Goal: Understand process/instructions: Learn how to perform a task or action

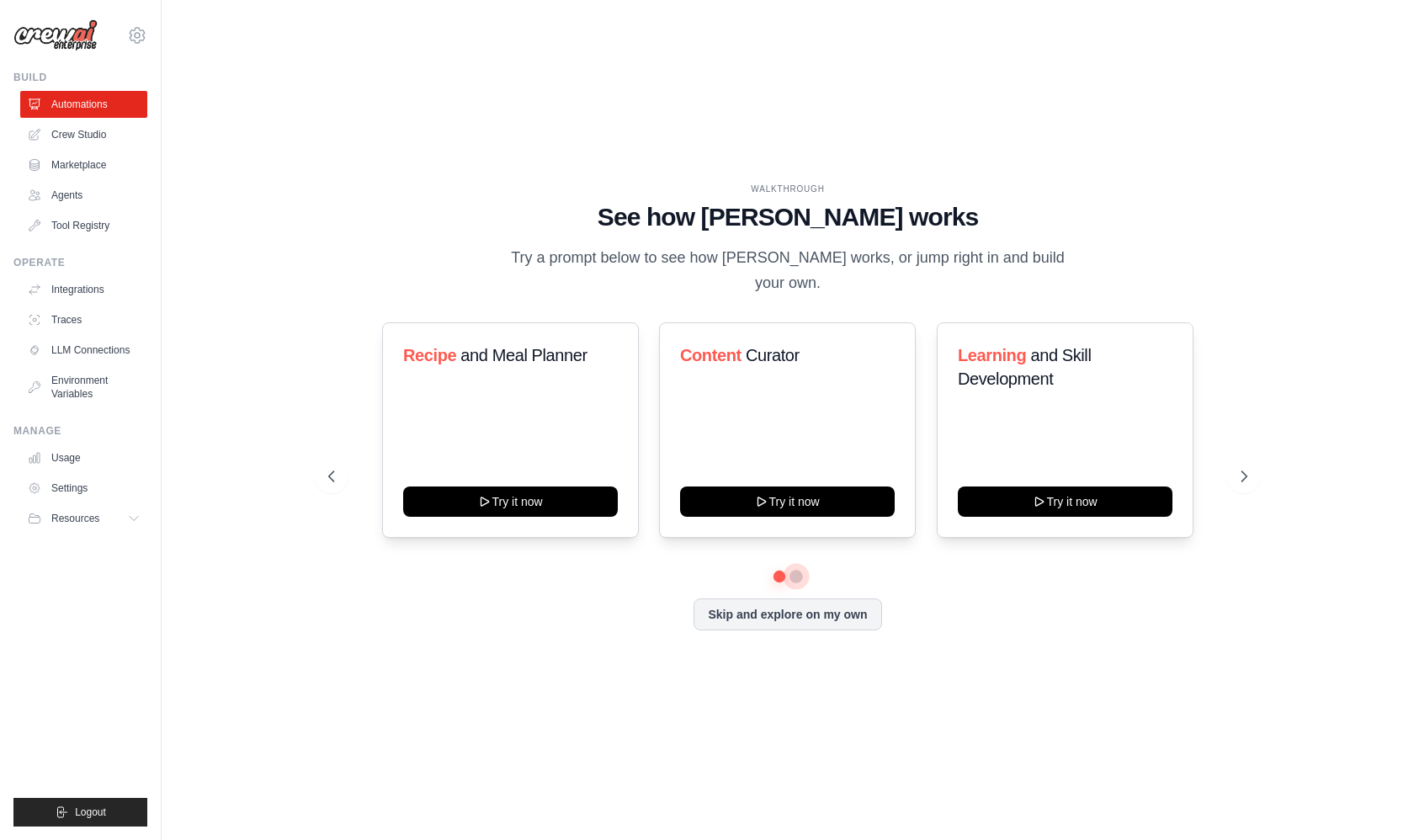
click at [791, 574] on button at bounding box center [796, 577] width 13 height 13
click at [1250, 472] on icon at bounding box center [1245, 476] width 17 height 17
click at [1243, 482] on icon at bounding box center [1245, 476] width 17 height 17
drag, startPoint x: 656, startPoint y: 207, endPoint x: 589, endPoint y: 185, distance: 70.5
click at [583, 185] on div "WALKTHROUGH See how [PERSON_NAME] works Try a prompt below to see how [PERSON_N…" at bounding box center [787, 239] width 918 height 113
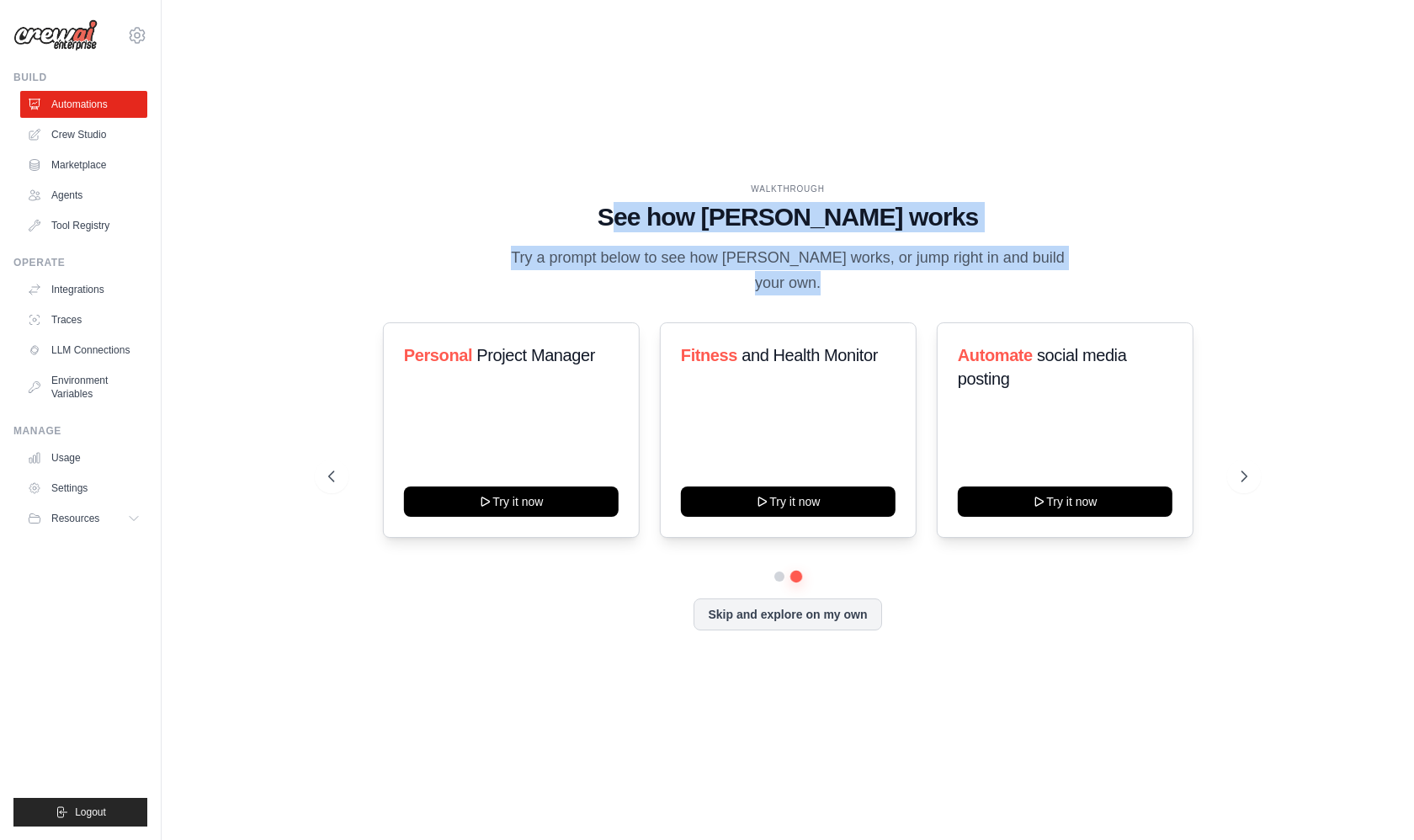
drag, startPoint x: 796, startPoint y: 272, endPoint x: 678, endPoint y: 210, distance: 133.3
click at [678, 210] on div "WALKTHROUGH See how [PERSON_NAME] works Try a prompt below to see how [PERSON_N…" at bounding box center [787, 239] width 918 height 113
drag, startPoint x: 648, startPoint y: 205, endPoint x: 971, endPoint y: 296, distance: 335.6
click at [971, 296] on div "WALKTHROUGH See how [PERSON_NAME] works Try a prompt below to see how [PERSON_N…" at bounding box center [787, 420] width 958 height 474
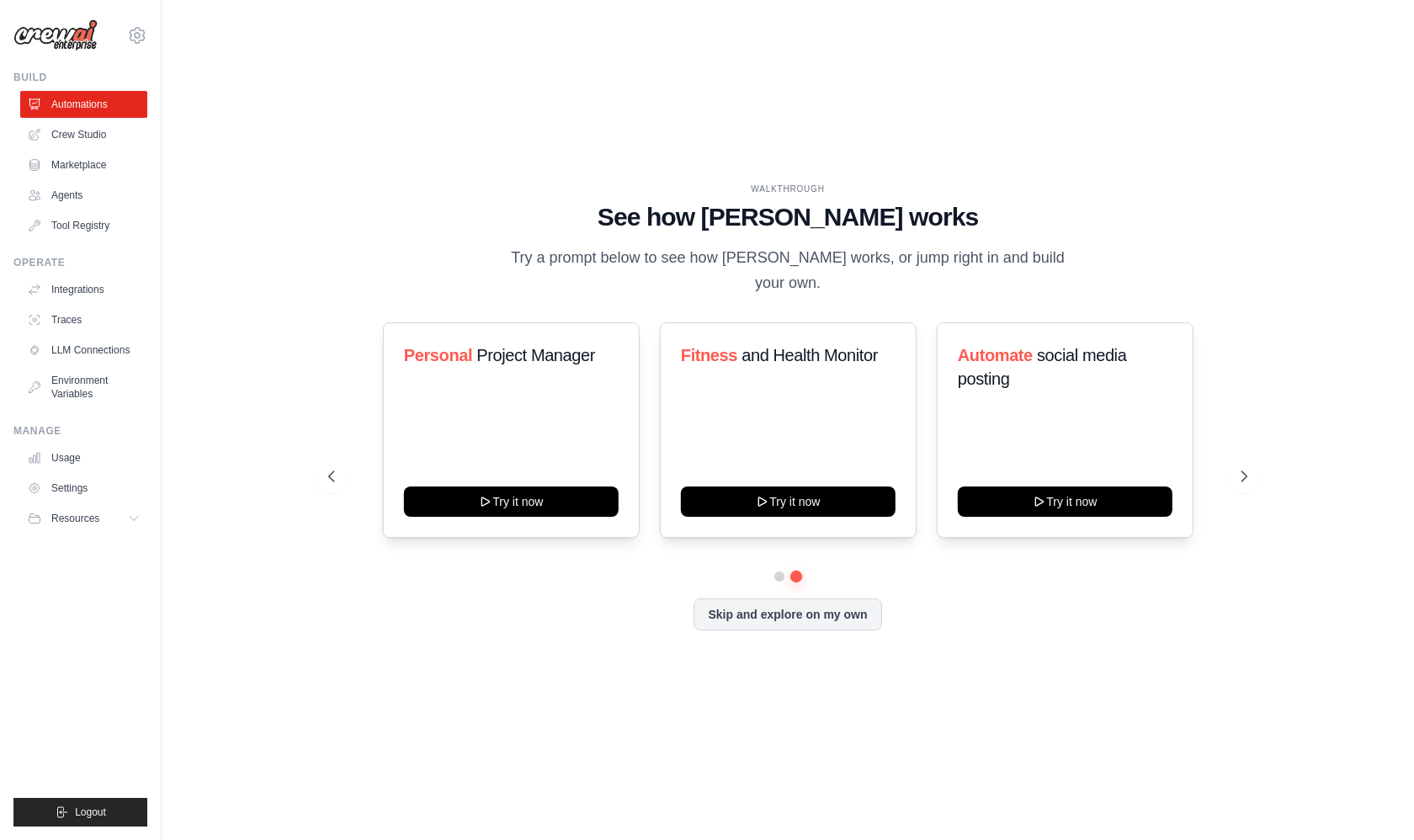
click at [1091, 293] on div "WALKTHROUGH See how [PERSON_NAME] works Try a prompt below to see how [PERSON_N…" at bounding box center [787, 239] width 918 height 113
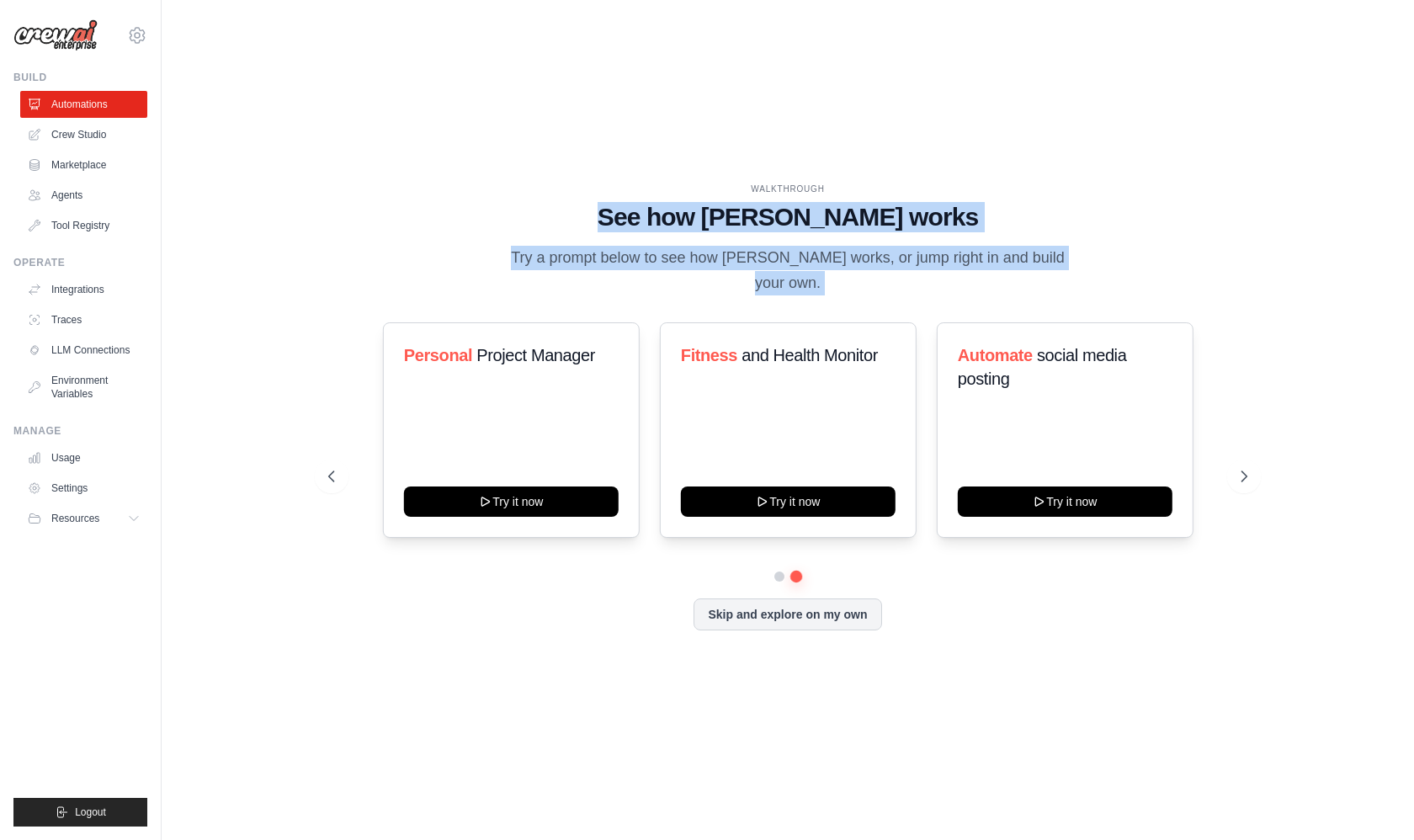
drag, startPoint x: 1187, startPoint y: 311, endPoint x: 409, endPoint y: 203, distance: 785.5
click at [408, 203] on div "WALKTHROUGH See how [PERSON_NAME] works Try a prompt below to see how [PERSON_N…" at bounding box center [787, 420] width 958 height 474
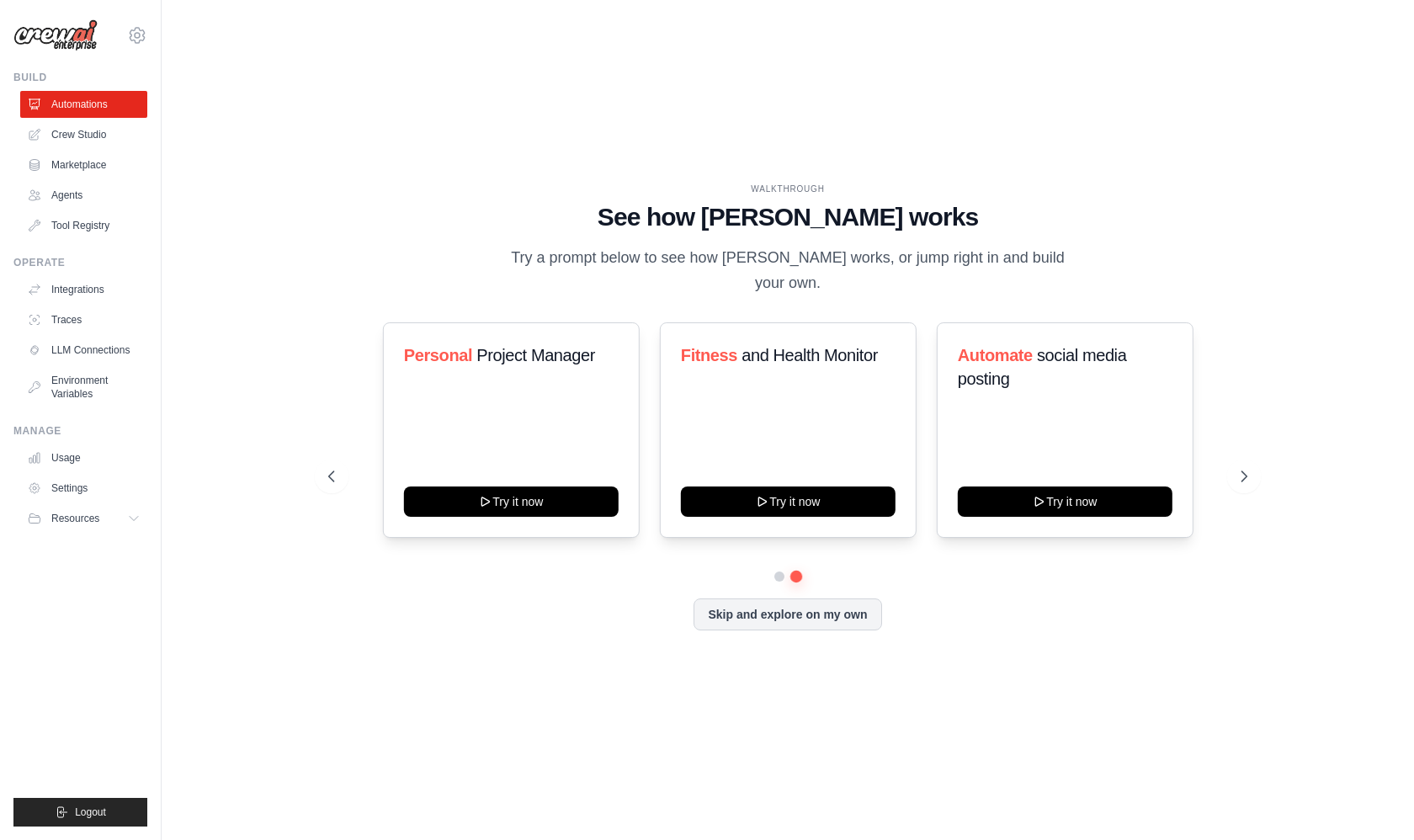
click at [325, 205] on div "WALKTHROUGH See how [PERSON_NAME] works Try a prompt below to see how [PERSON_N…" at bounding box center [787, 420] width 958 height 474
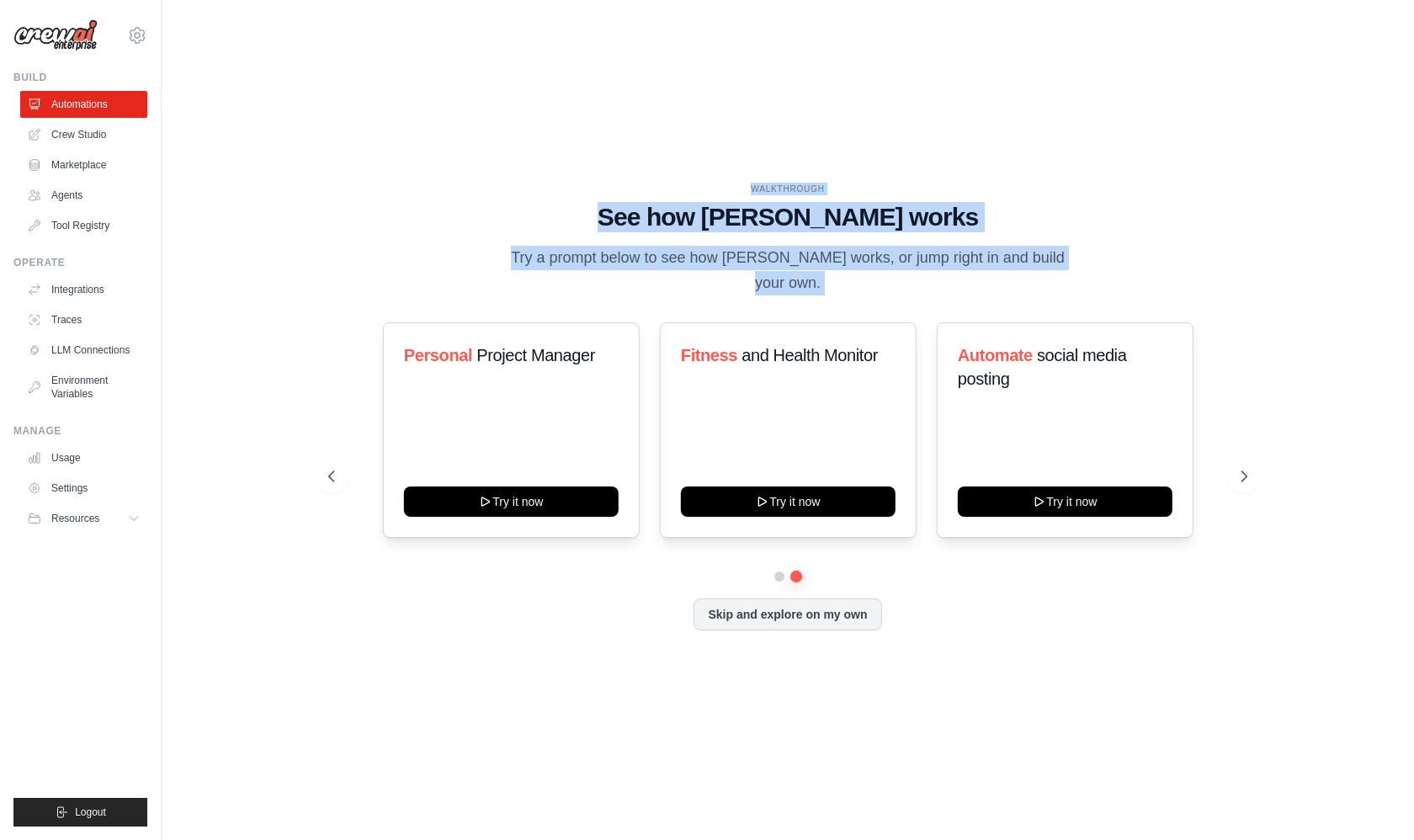
drag, startPoint x: 330, startPoint y: 183, endPoint x: 432, endPoint y: 304, distance: 158.3
click at [432, 304] on div "WALKTHROUGH See how [PERSON_NAME] works Try a prompt below to see how [PERSON_N…" at bounding box center [787, 420] width 958 height 474
